Goal: Task Accomplishment & Management: Complete application form

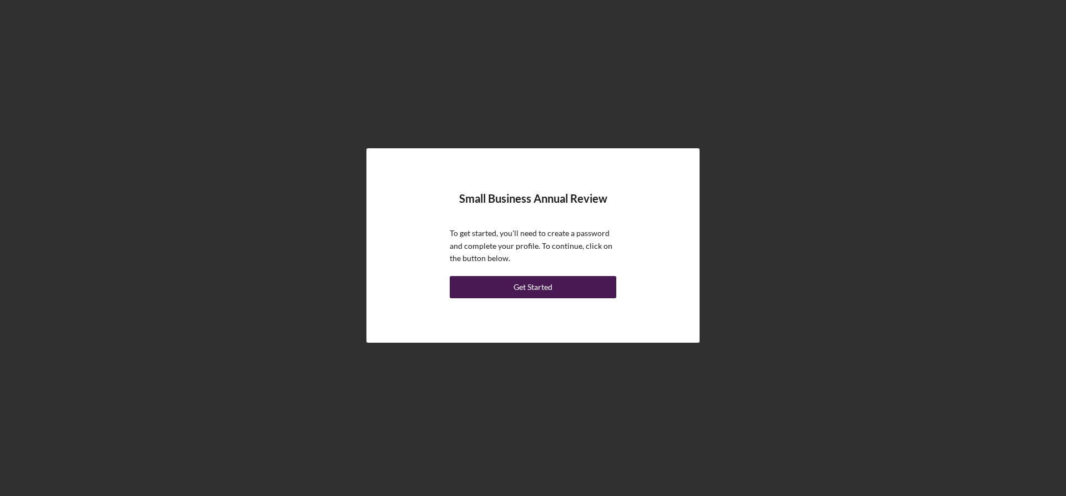
click at [550, 290] on div "Get Started" at bounding box center [533, 287] width 39 height 22
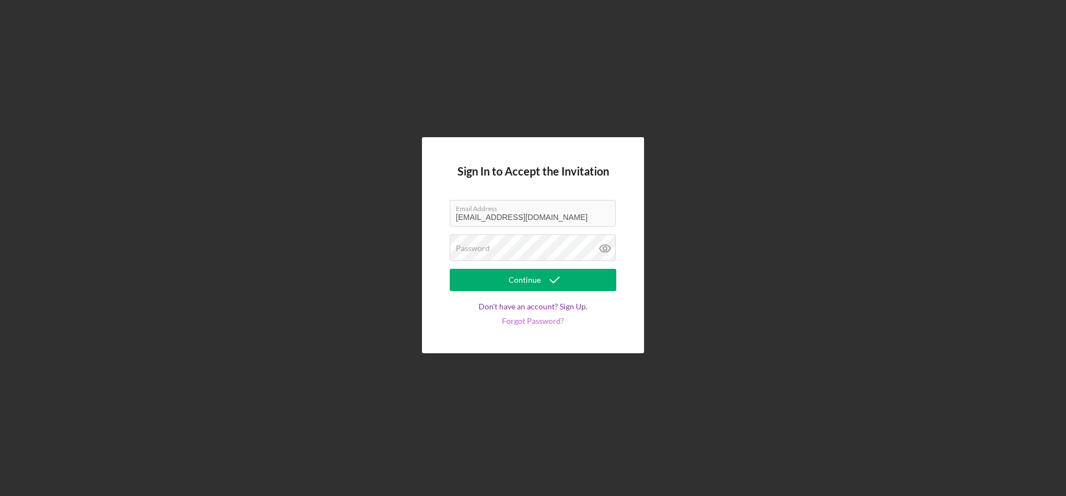
click at [536, 322] on link "Forgot Password?" at bounding box center [533, 321] width 62 height 9
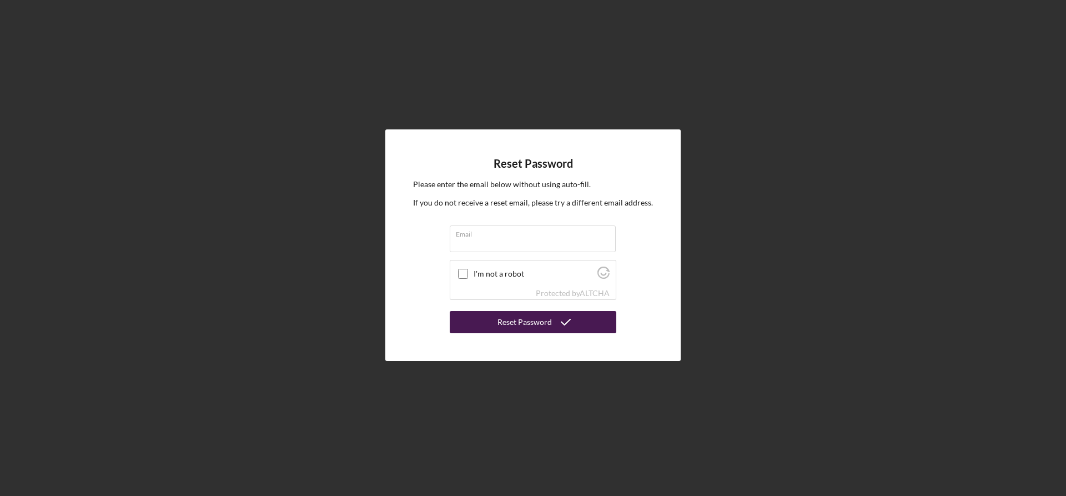
click at [495, 325] on button "Reset Password" at bounding box center [533, 322] width 167 height 22
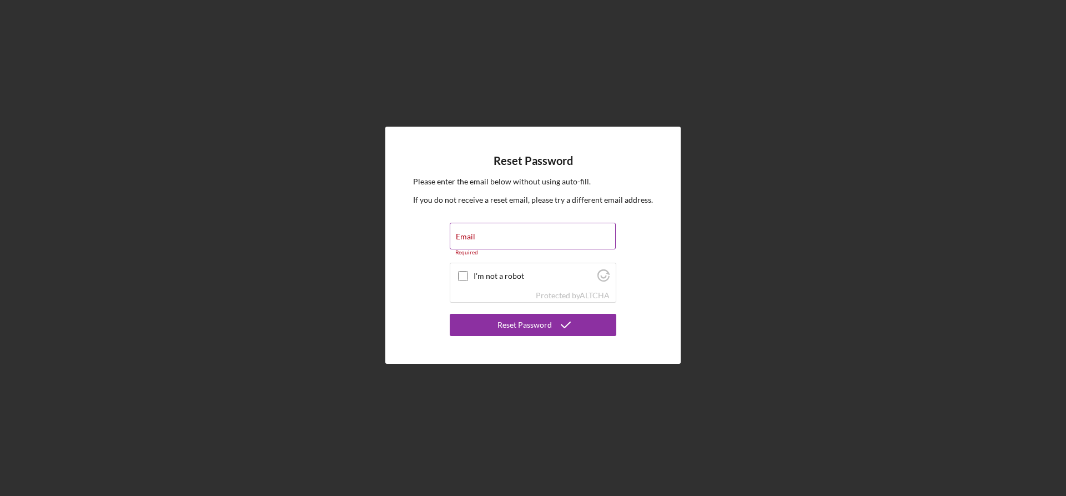
click at [517, 240] on input "Email" at bounding box center [533, 236] width 166 height 27
type input "nicoleinalaska@gmail.com"
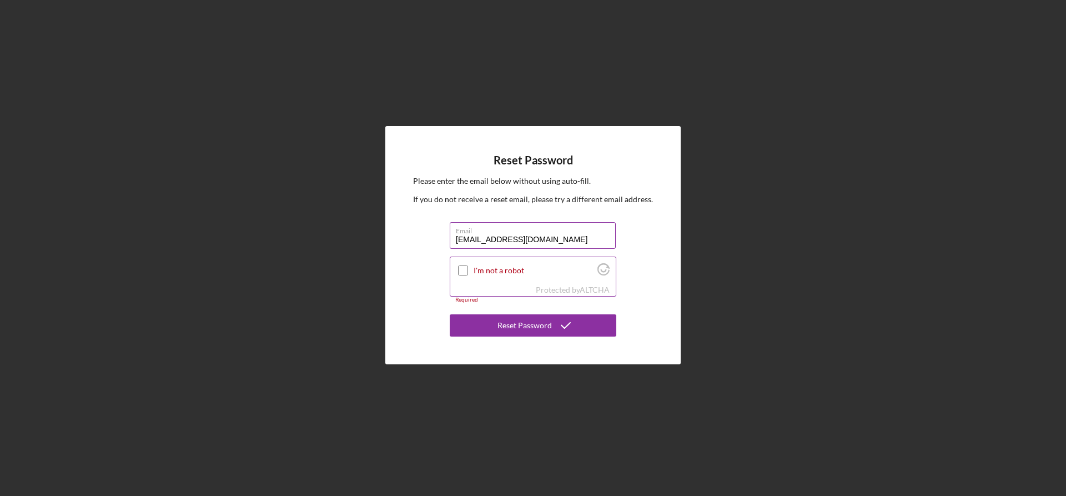
click at [464, 273] on input "I'm not a robot" at bounding box center [463, 270] width 10 height 10
checkbox input "true"
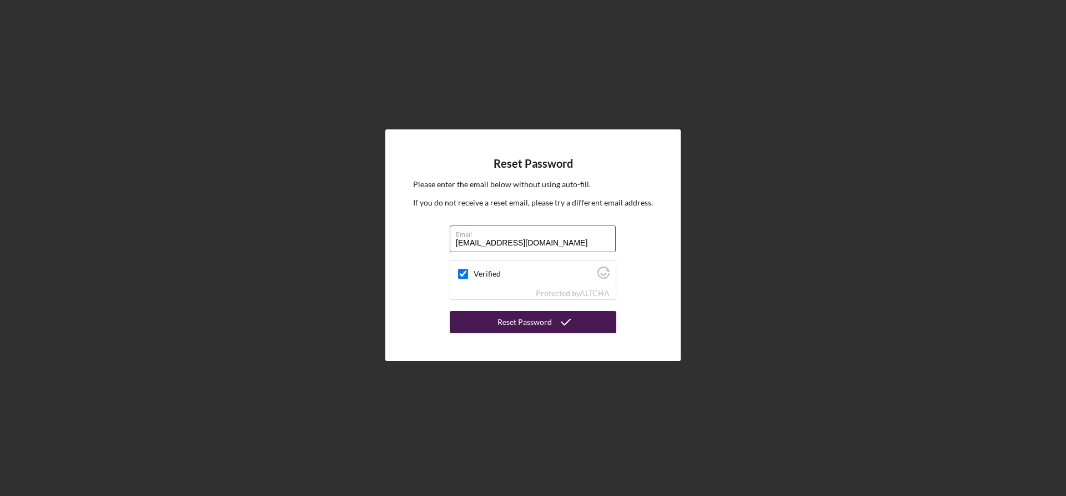
click at [475, 325] on button "Reset Password" at bounding box center [533, 322] width 167 height 22
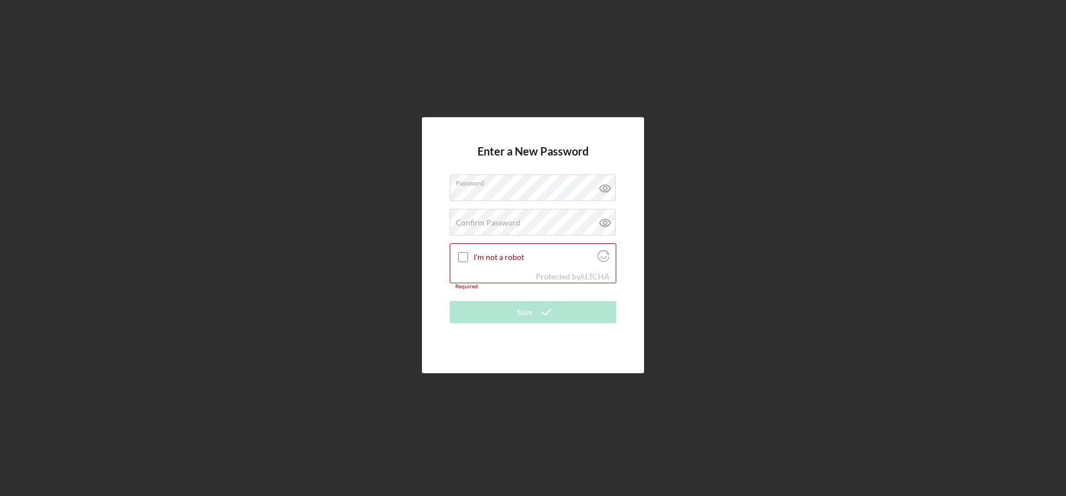
click at [385, 260] on div "Enter a New Password Password Confirm Password Passwords do not match. I'm not …" at bounding box center [533, 245] width 1055 height 490
click at [497, 221] on label "Confirm Password" at bounding box center [488, 222] width 64 height 9
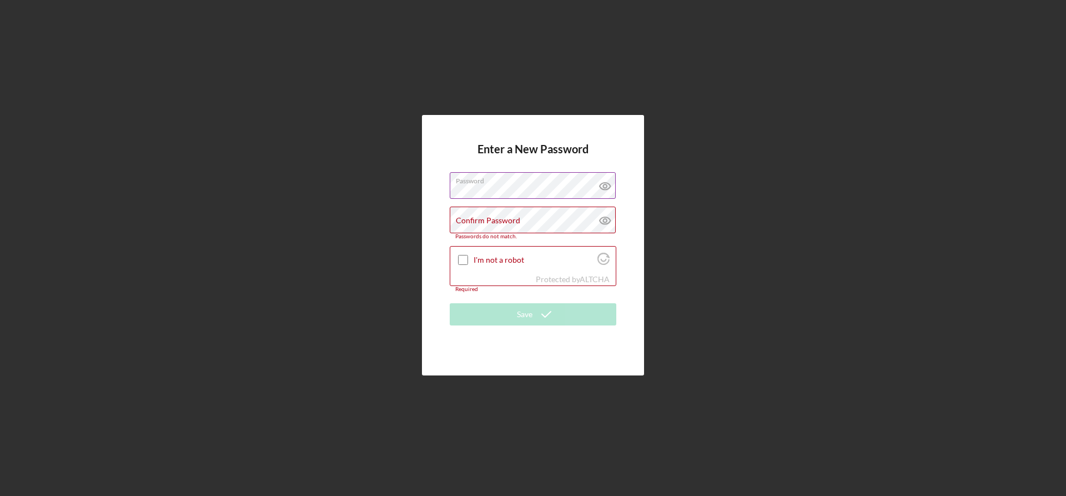
click at [607, 181] on icon at bounding box center [605, 186] width 28 height 28
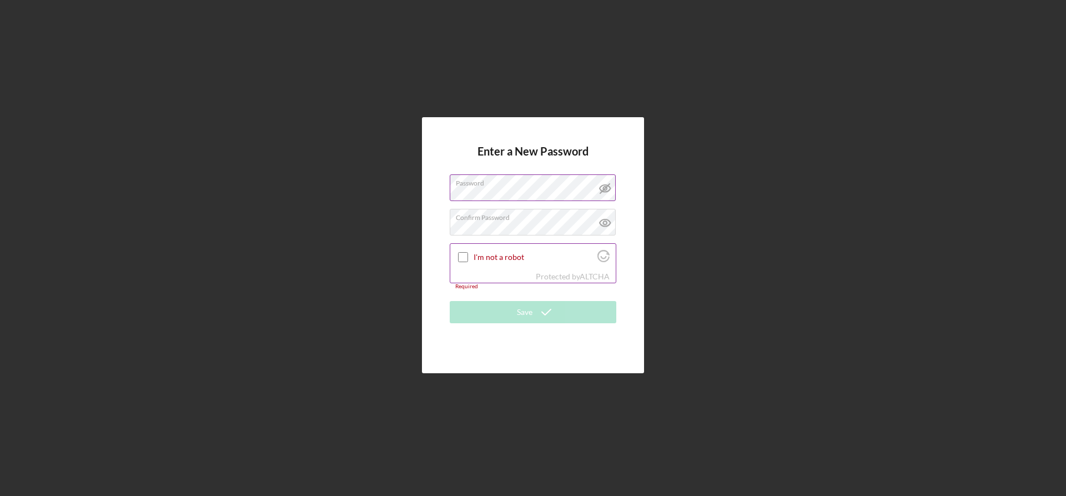
click at [460, 262] on input "I'm not a robot" at bounding box center [463, 257] width 10 height 10
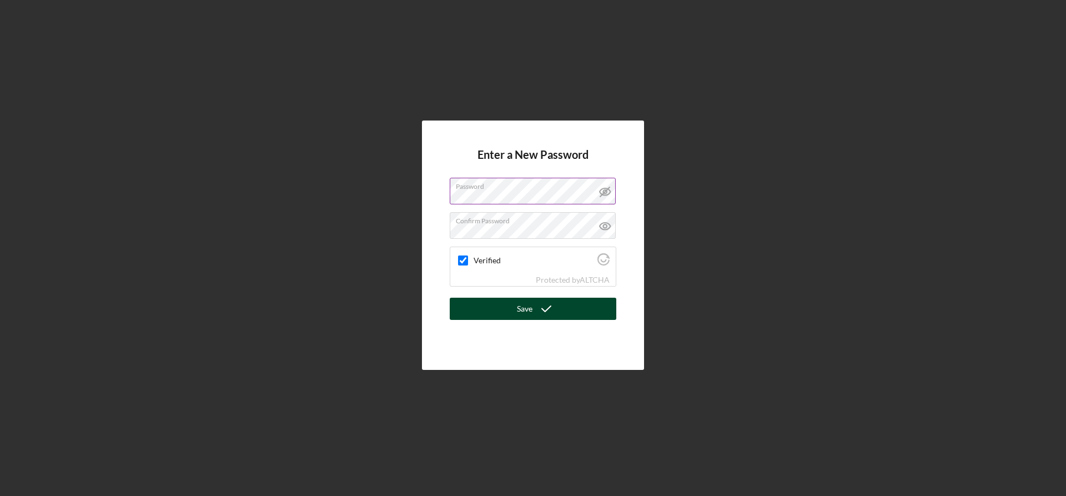
click at [474, 309] on button "Save" at bounding box center [533, 309] width 167 height 22
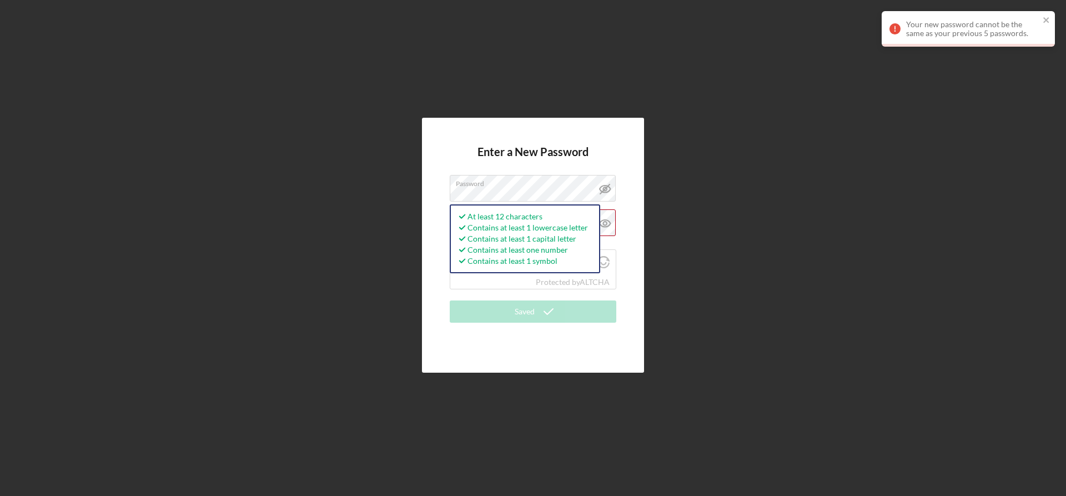
click at [419, 235] on div "Enter a New Password Password At least 12 characters Contains at least 1 lowerc…" at bounding box center [533, 245] width 1055 height 490
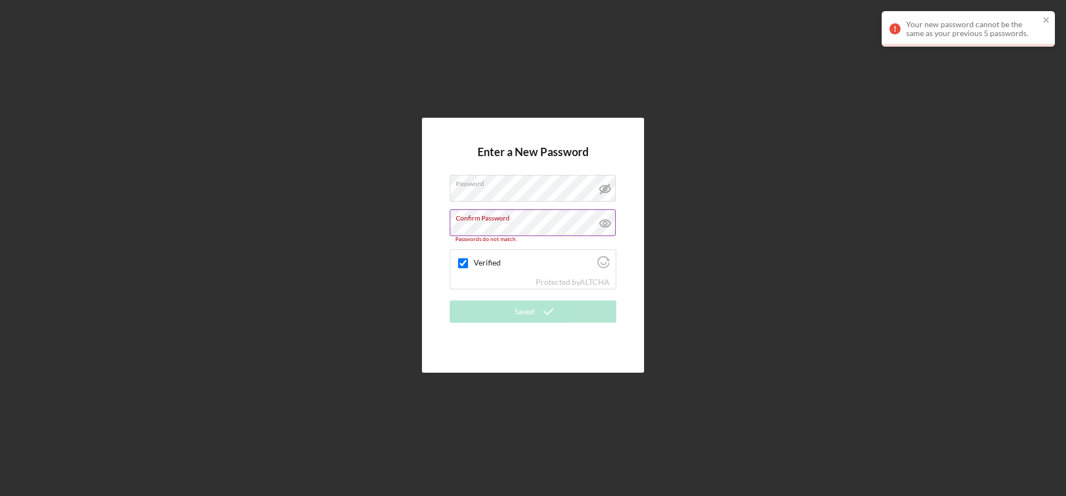
click at [610, 229] on icon at bounding box center [605, 223] width 28 height 28
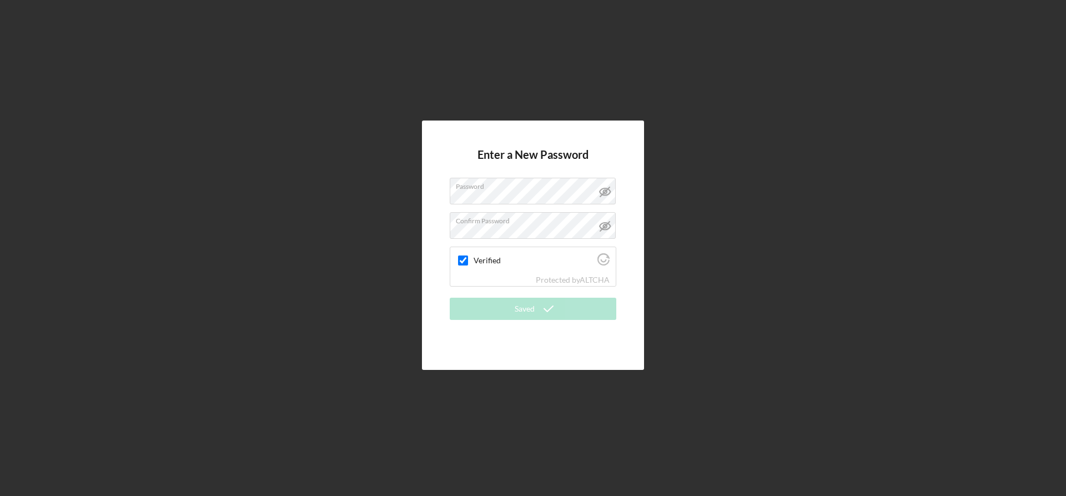
click at [479, 353] on div "Enter a New Password Password Confirm Password Verified Protected by ALTCHA Sav…" at bounding box center [533, 244] width 222 height 249
click at [488, 259] on label "Verified" at bounding box center [534, 260] width 120 height 9
click at [468, 259] on input "Verified" at bounding box center [463, 260] width 10 height 10
click at [465, 262] on input "Verified" at bounding box center [463, 260] width 10 height 10
checkbox input "true"
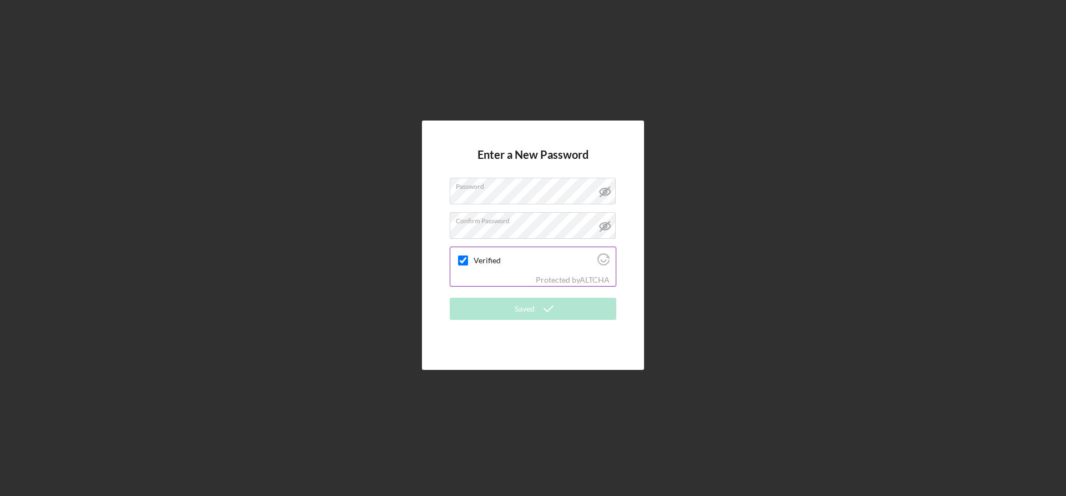
click at [481, 274] on div "Protected by ALTCHA" at bounding box center [532, 280] width 165 height 12
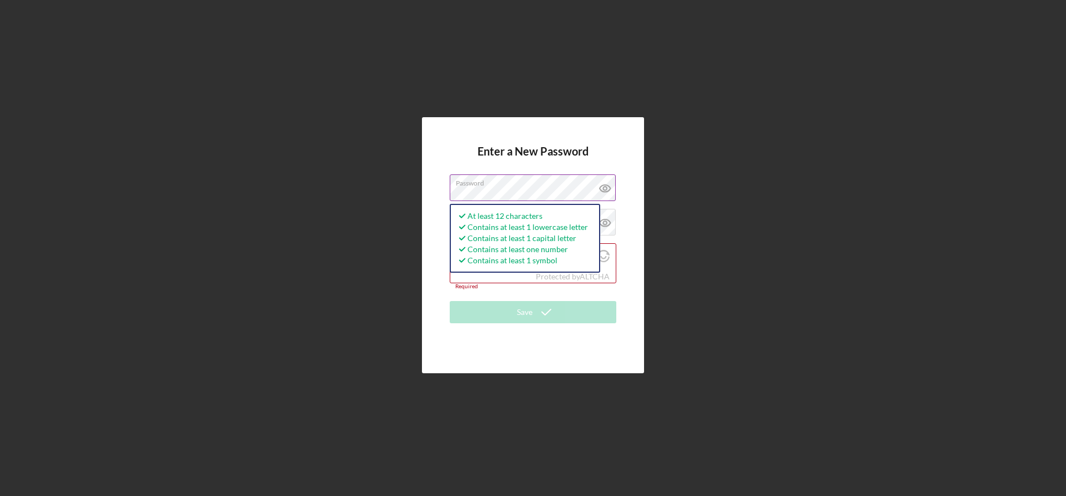
click at [609, 188] on icon at bounding box center [605, 188] width 28 height 28
click at [661, 240] on div "Enter a New Password Password At least 12 characters Contains at least 1 lowerc…" at bounding box center [533, 245] width 1055 height 490
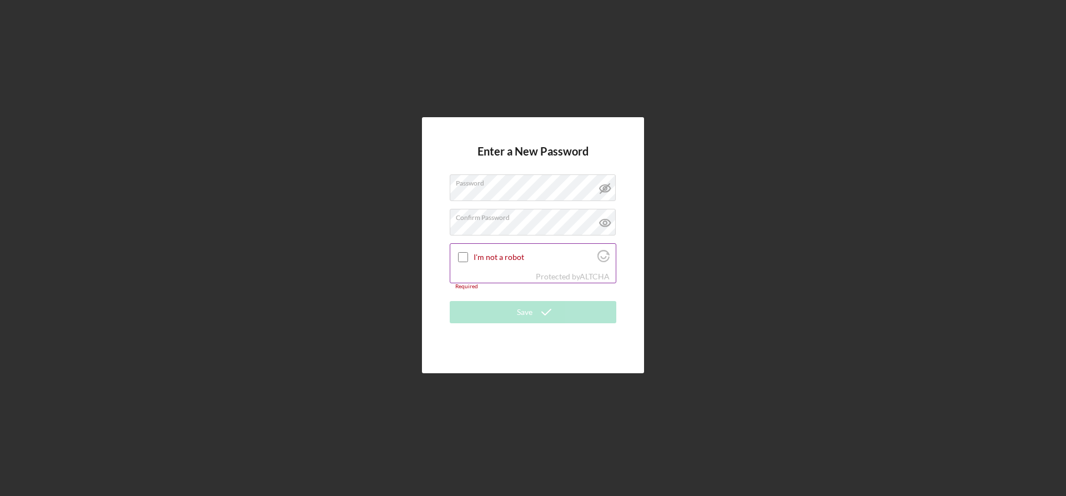
click at [464, 262] on input "I'm not a robot" at bounding box center [463, 257] width 10 height 10
checkbox input "true"
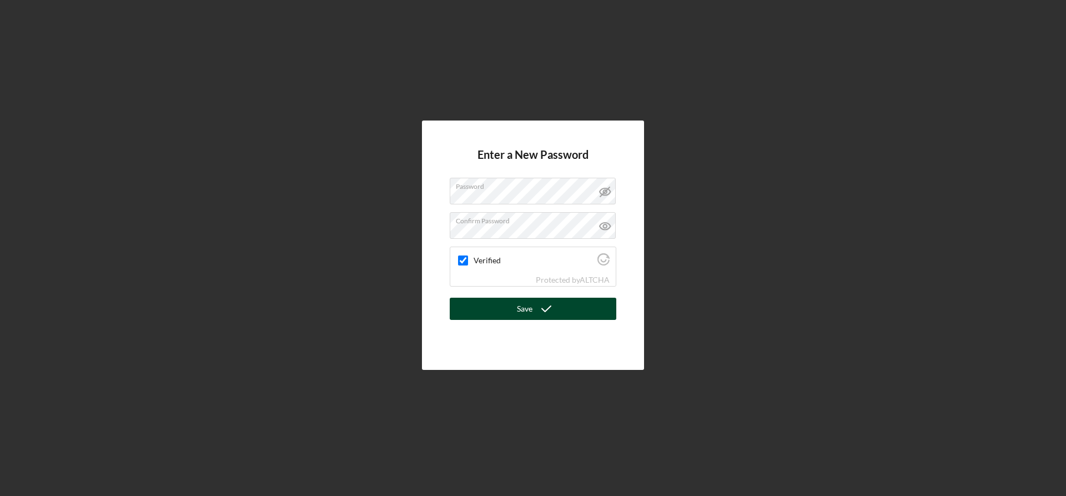
click at [478, 302] on button "Save" at bounding box center [533, 309] width 167 height 22
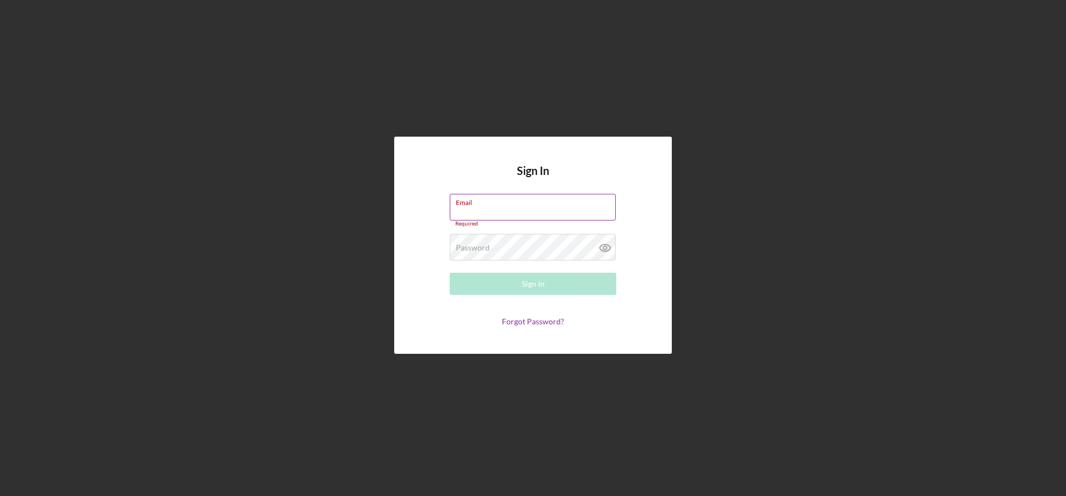
click at [505, 209] on input "Email" at bounding box center [533, 207] width 166 height 27
type input "nicoleinalaska@gmail.com"
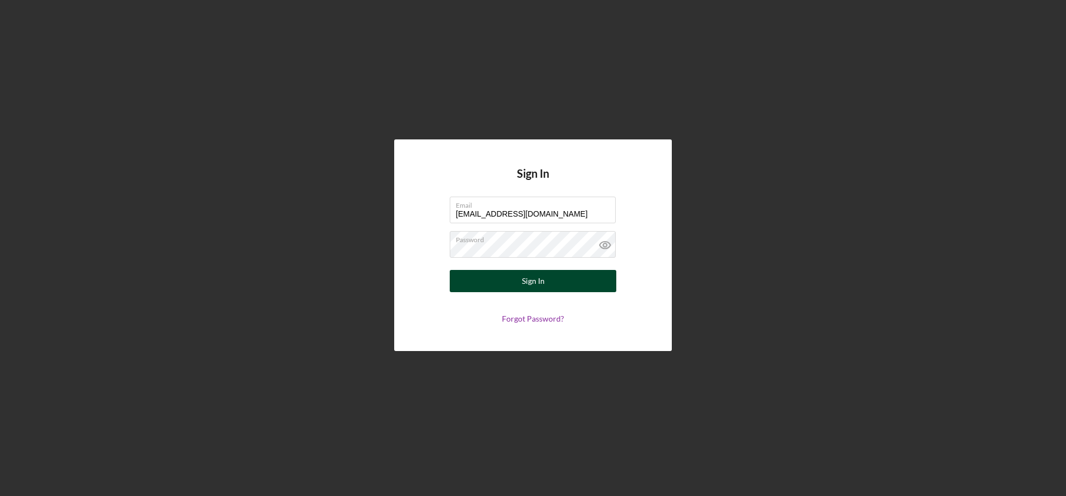
click at [521, 281] on button "Sign In" at bounding box center [533, 281] width 167 height 22
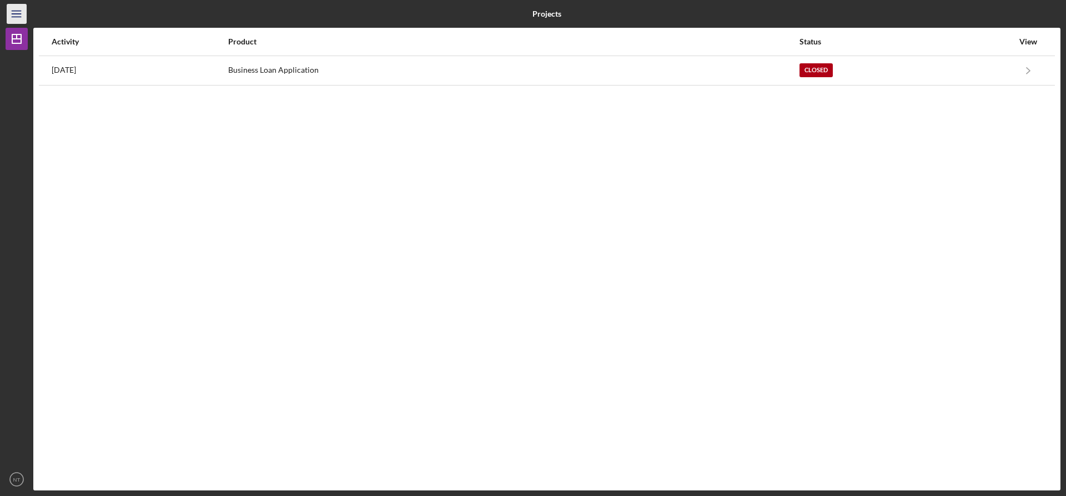
click at [23, 12] on icon "Icon/Menu" at bounding box center [16, 14] width 25 height 25
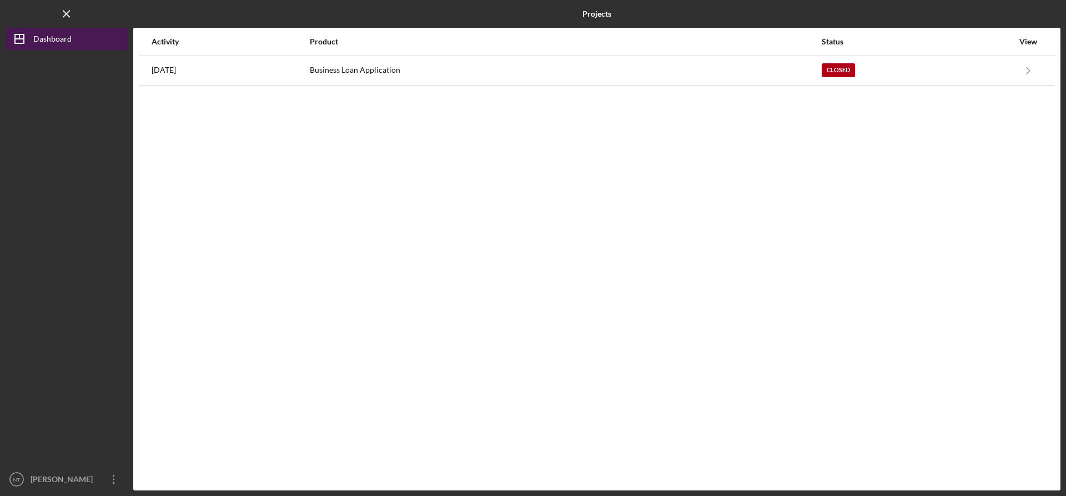
click at [32, 41] on icon "Icon/Dashboard" at bounding box center [20, 39] width 28 height 28
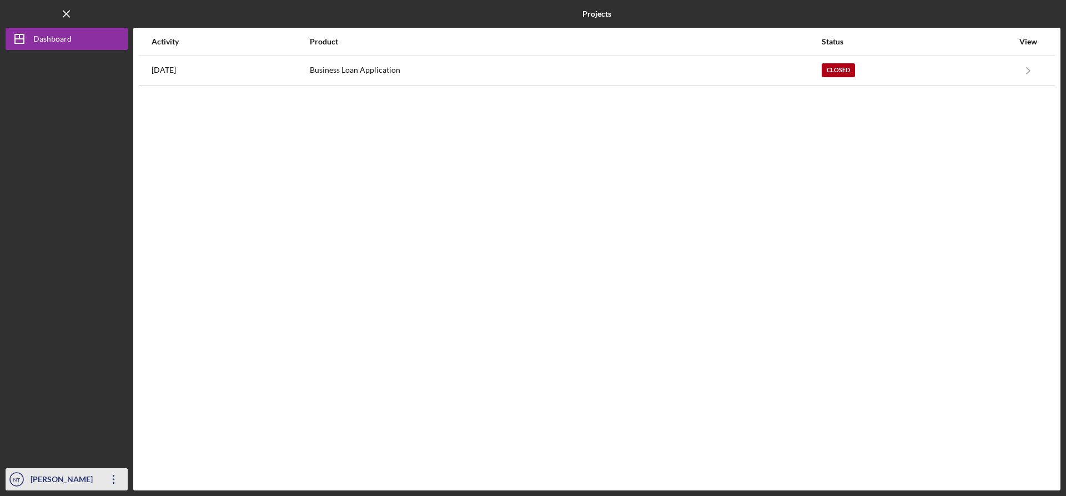
click at [54, 482] on div "Nicole Thomson" at bounding box center [64, 480] width 72 height 25
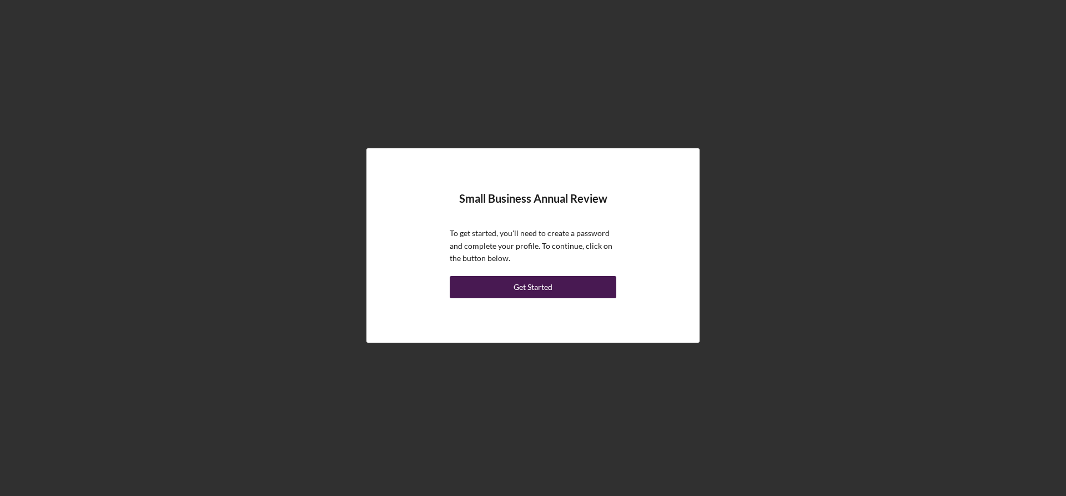
click at [524, 292] on div "Get Started" at bounding box center [533, 287] width 39 height 22
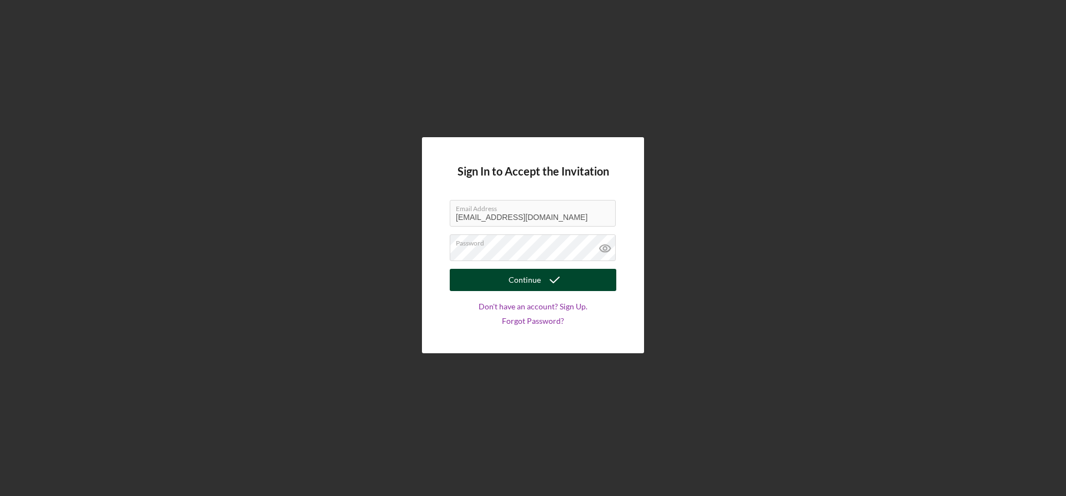
click at [515, 283] on div "Continue" at bounding box center [525, 280] width 32 height 22
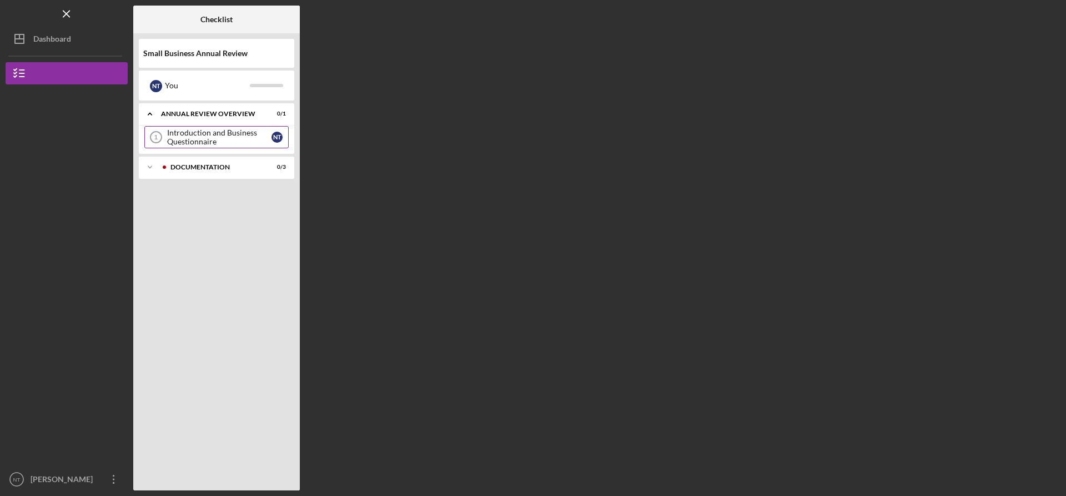
click at [204, 138] on div "Introduction and Business Questionnaire" at bounding box center [219, 137] width 104 height 18
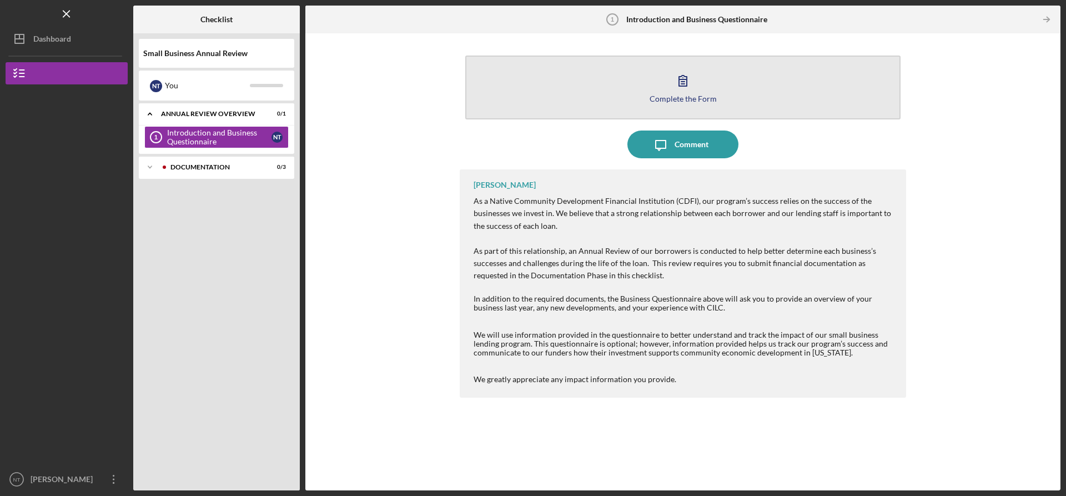
click at [722, 102] on button "Complete the Form Form" at bounding box center [682, 88] width 435 height 64
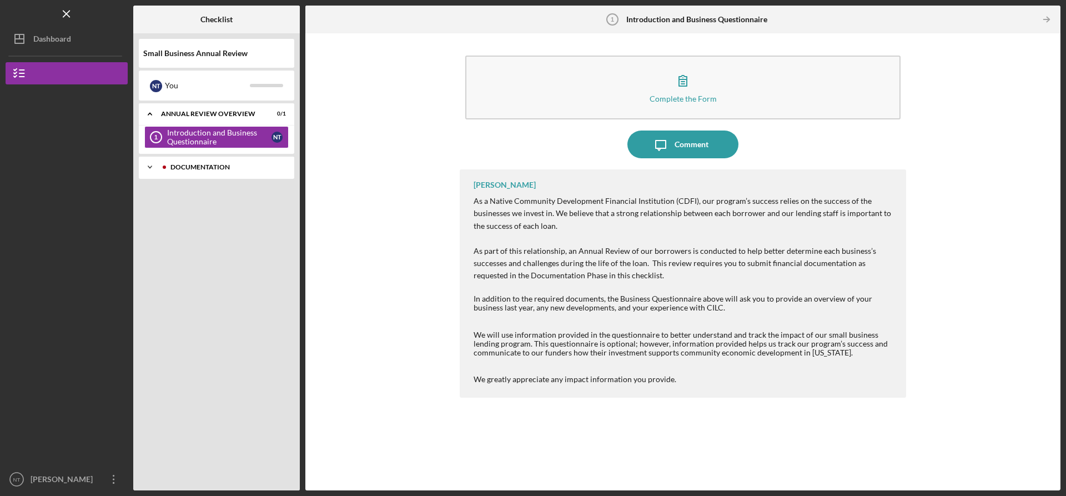
click at [182, 163] on div "Icon/Expander Documentation 0 / 3" at bounding box center [216, 167] width 155 height 22
click at [240, 133] on div "Introduction and Business Questionnaire" at bounding box center [219, 137] width 104 height 18
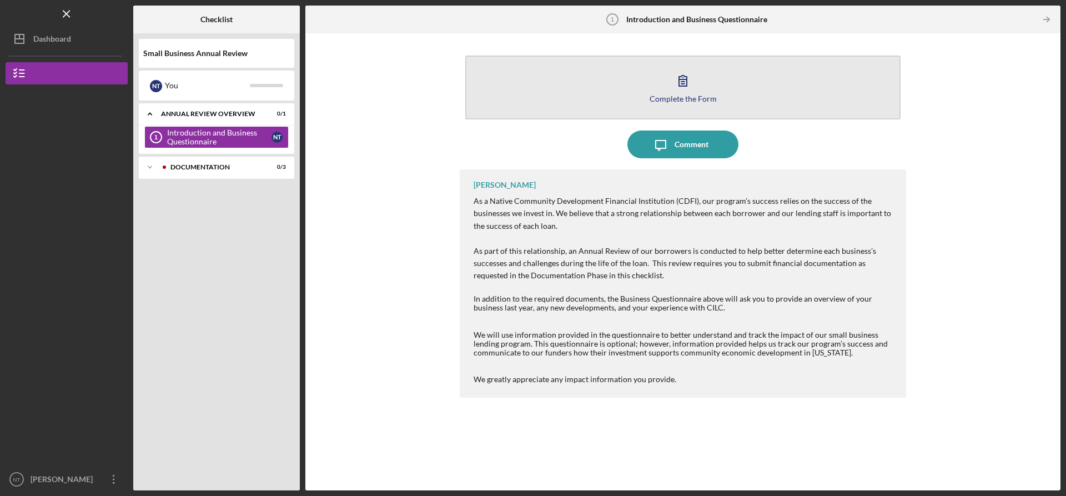
click at [682, 95] on div "Complete the Form" at bounding box center [683, 98] width 67 height 8
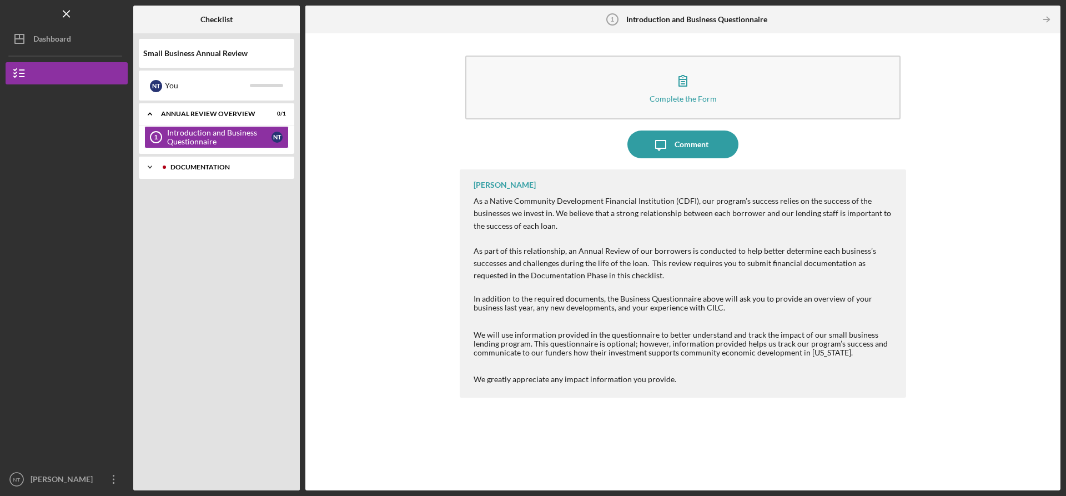
click at [175, 167] on div "Documentation" at bounding box center [225, 167] width 110 height 7
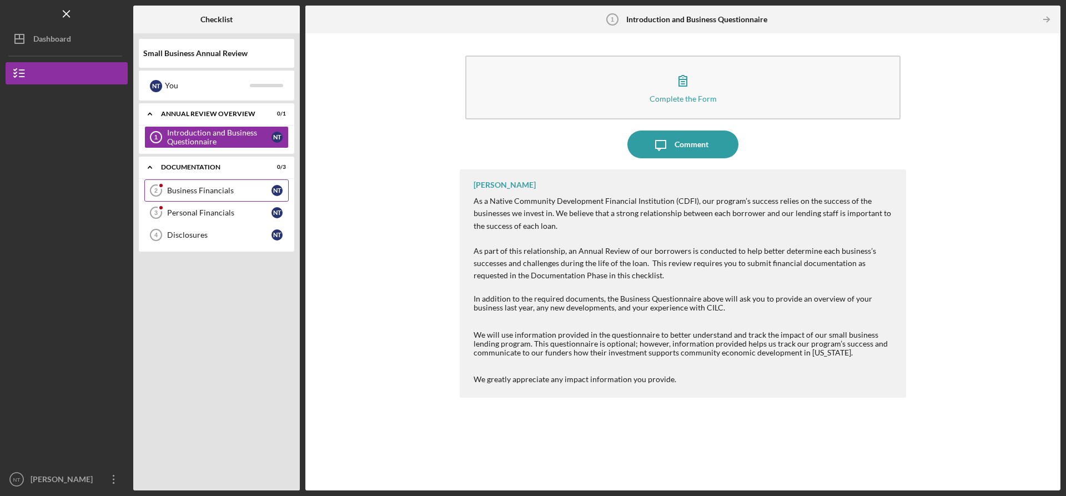
click at [201, 197] on link "Business Financials 2 Business Financials N T" at bounding box center [216, 190] width 144 height 22
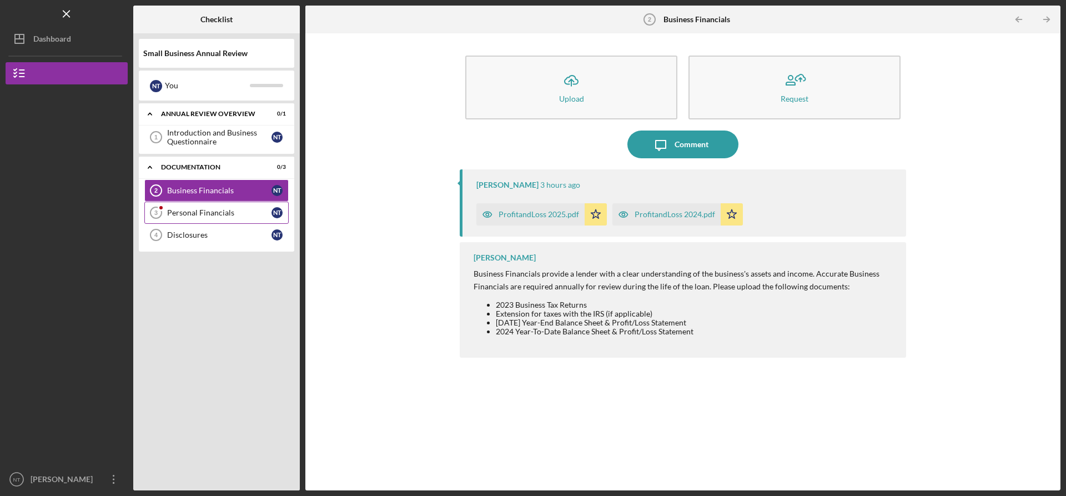
click at [211, 221] on link "Personal Financials 3 Personal Financials N T" at bounding box center [216, 213] width 144 height 22
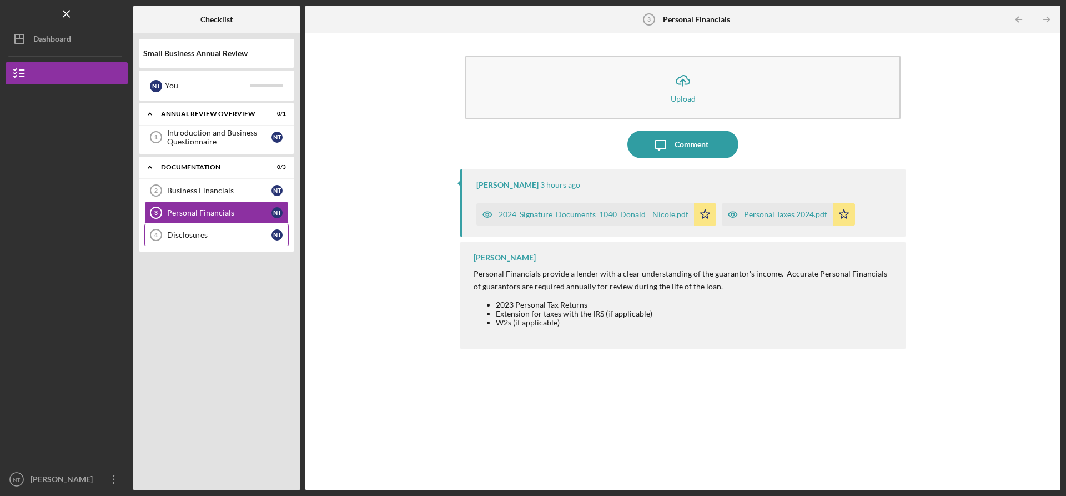
click at [190, 237] on div "Disclosures" at bounding box center [219, 234] width 104 height 9
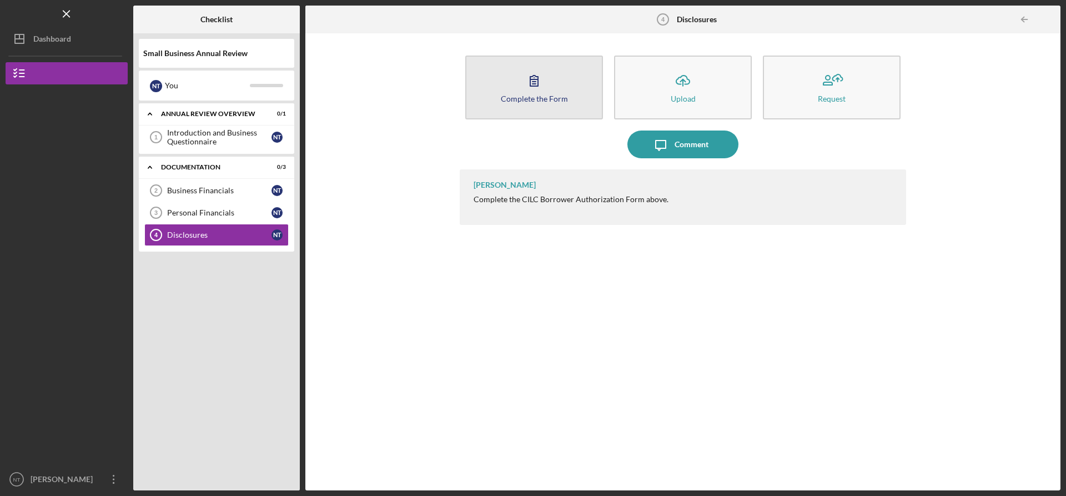
click at [535, 90] on icon "button" at bounding box center [534, 81] width 28 height 28
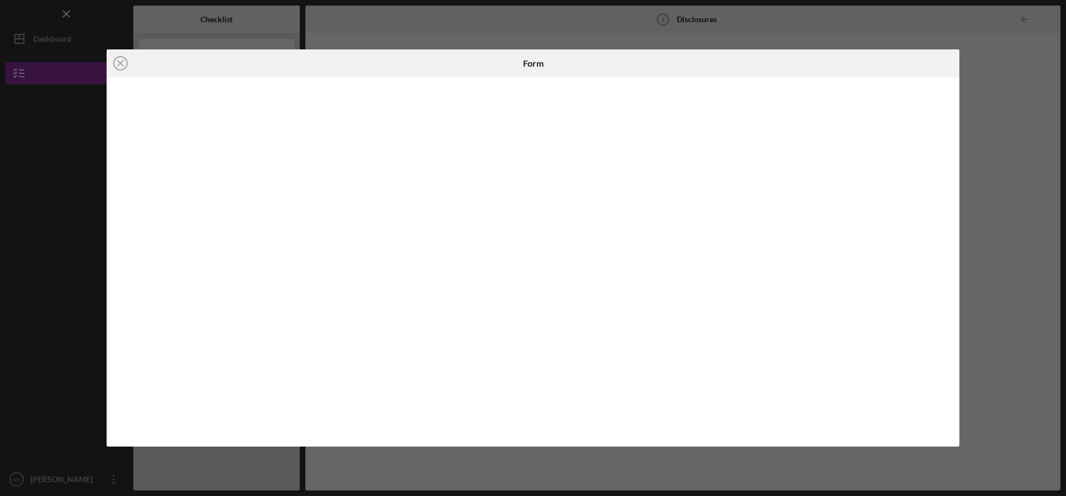
click at [716, 434] on iframe "To enrich screen reader interactions, please activate Accessibility in Grammarl…" at bounding box center [534, 261] width 832 height 346
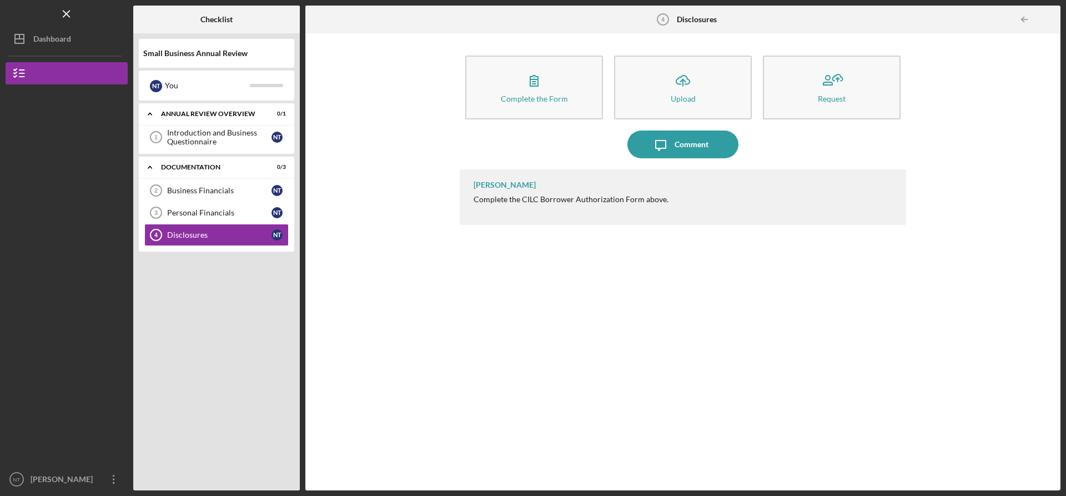
click at [384, 344] on div "Complete the Form Form Icon/Upload Upload Request Icon/Message Comment [PERSON_…" at bounding box center [683, 262] width 744 height 446
